Goal: Find specific page/section: Find specific page/section

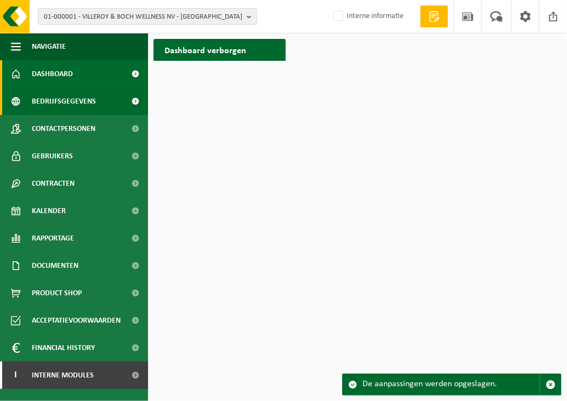
click at [66, 95] on span "Bedrijfsgegevens" at bounding box center [64, 101] width 64 height 27
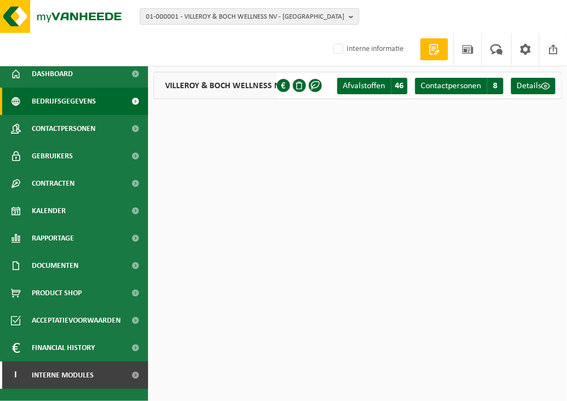
click at [349, 14] on b "button" at bounding box center [354, 16] width 10 height 15
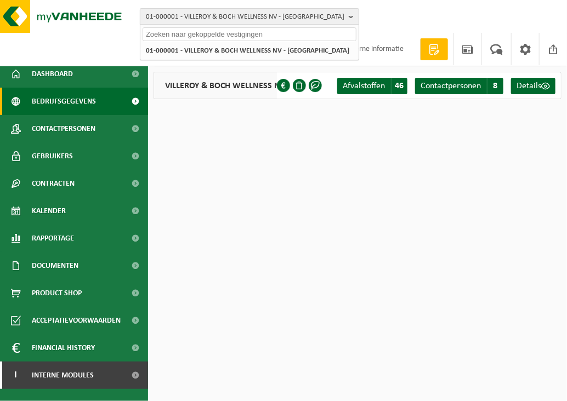
click at [350, 14] on b "button" at bounding box center [354, 16] width 10 height 15
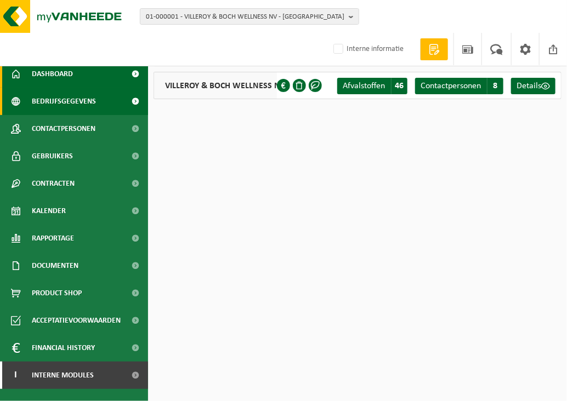
click at [49, 81] on span "Dashboard" at bounding box center [52, 73] width 41 height 27
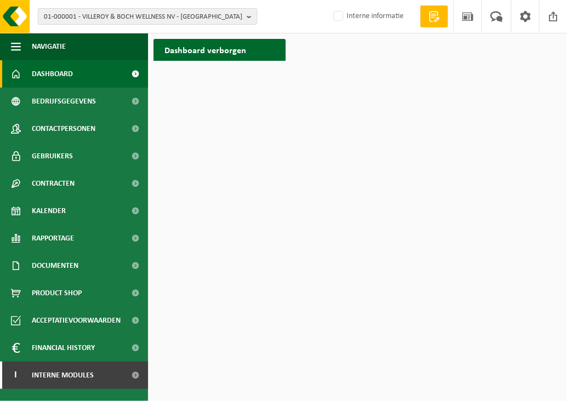
click at [247, 16] on b "button" at bounding box center [252, 16] width 10 height 15
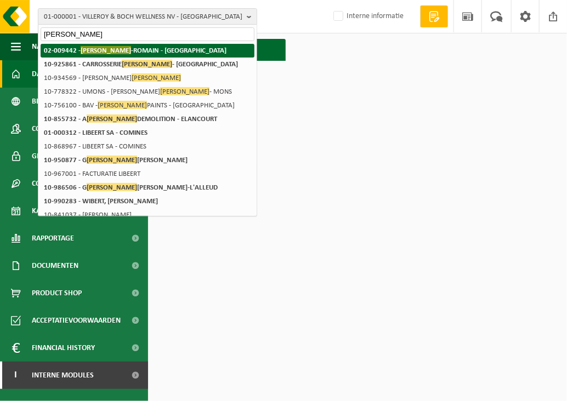
type input "libert"
click at [175, 49] on strong "02-009442 - LIBERT -ROMAIN - OUDENAARDE" at bounding box center [135, 50] width 183 height 8
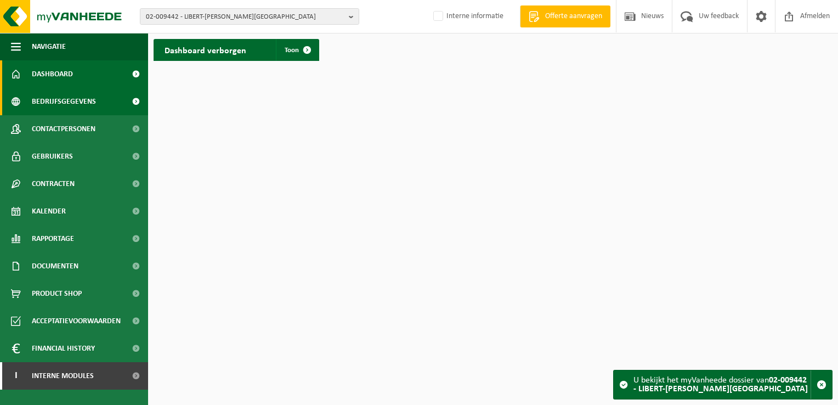
click at [87, 107] on span "Bedrijfsgegevens" at bounding box center [64, 101] width 64 height 27
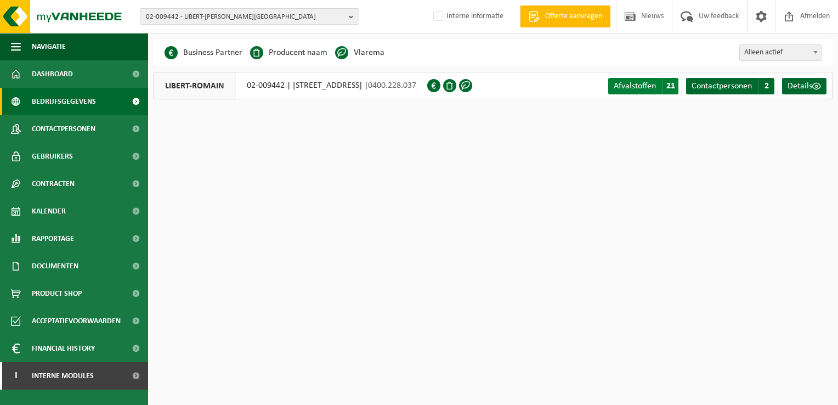
click at [628, 90] on span "Afvalstoffen" at bounding box center [634, 86] width 42 height 9
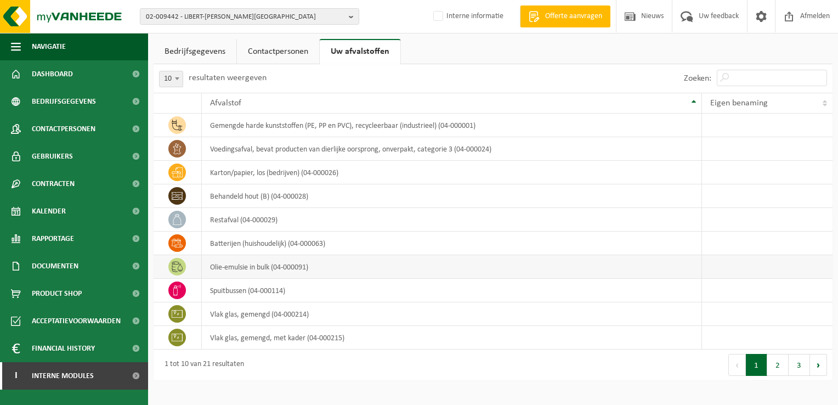
click at [265, 257] on td "olie-emulsie in bulk (04-000091)" at bounding box center [452, 267] width 500 height 24
click at [265, 241] on td "batterijen (huishoudelijk) (04-000063)" at bounding box center [452, 243] width 500 height 24
click at [783, 360] on button "2" at bounding box center [777, 365] width 21 height 22
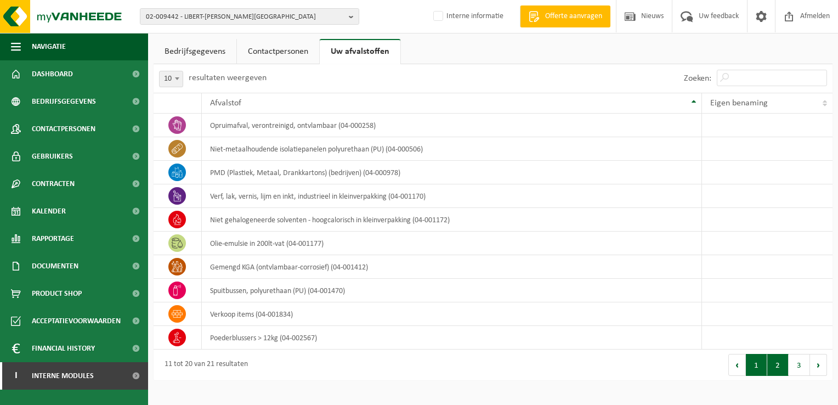
click at [760, 366] on button "1" at bounding box center [756, 365] width 21 height 22
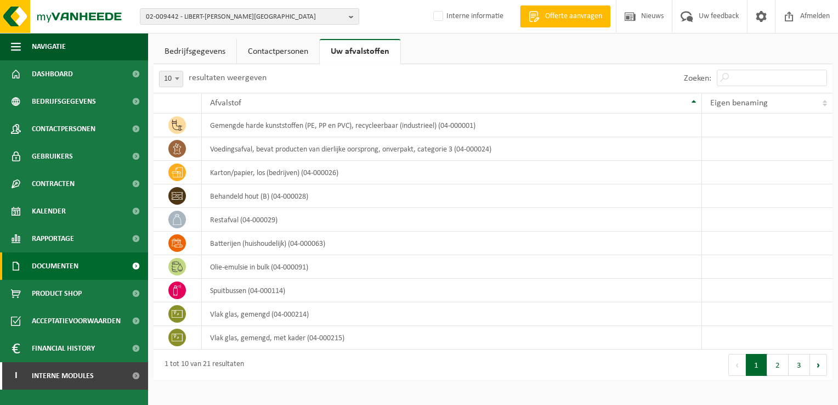
click at [70, 266] on span "Documenten" at bounding box center [55, 265] width 47 height 27
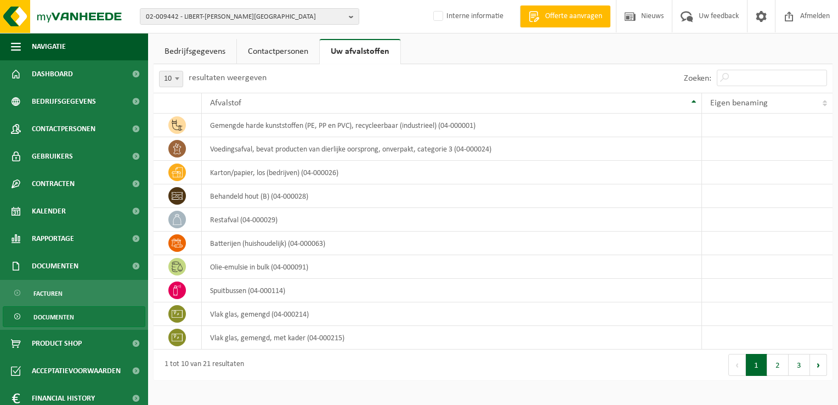
click at [53, 321] on span "Documenten" at bounding box center [53, 316] width 41 height 21
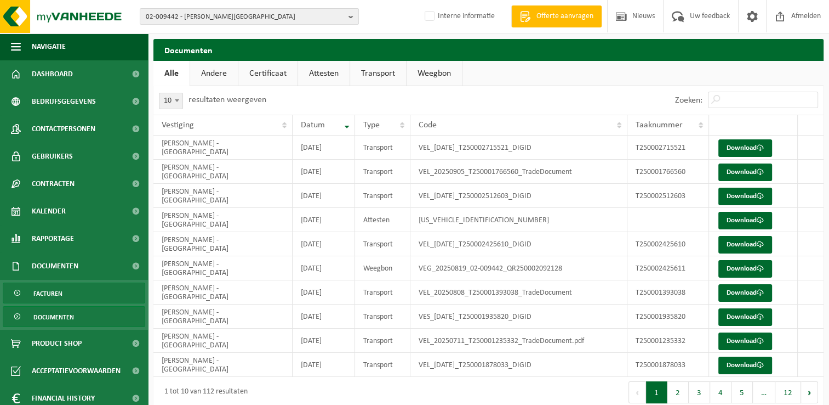
click at [45, 296] on span "Facturen" at bounding box center [47, 293] width 29 height 21
